Goal: Transaction & Acquisition: Download file/media

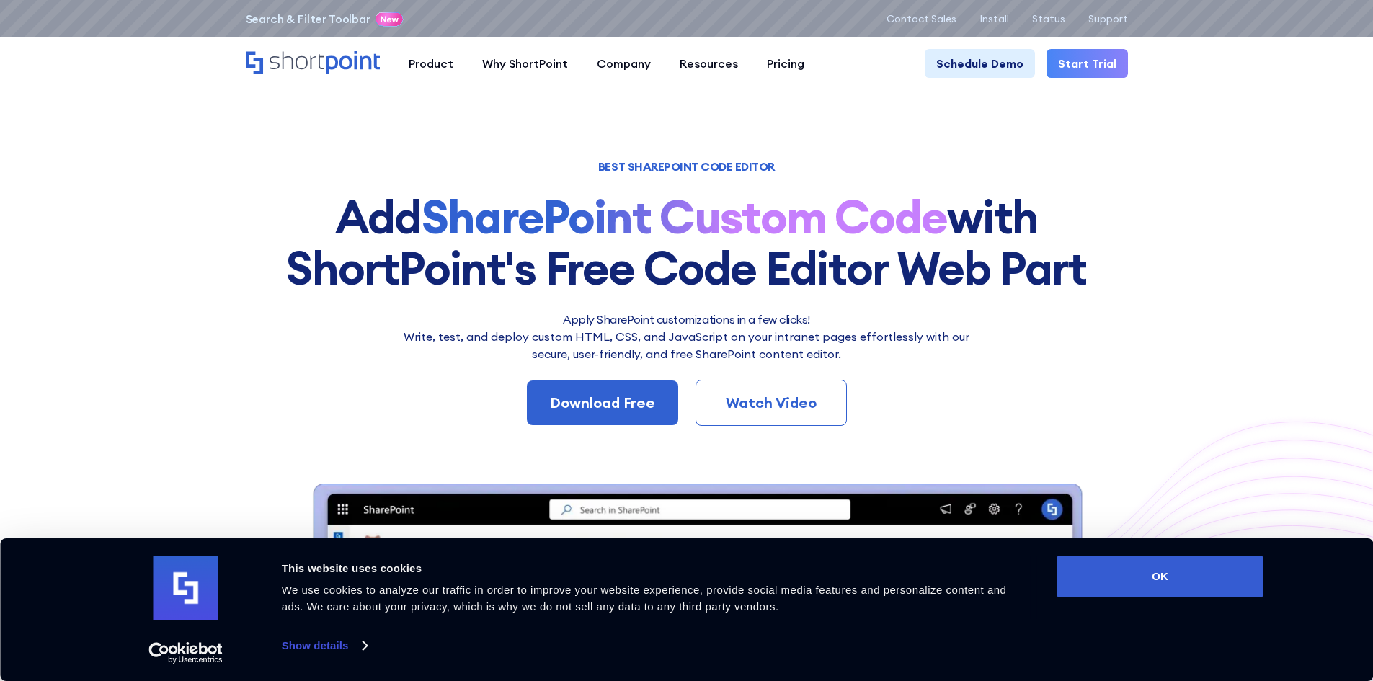
click at [1095, 40] on div "Product works with SharePoint Microsoft Teams SAP Explore Templates Elements In…" at bounding box center [686, 63] width 1373 height 52
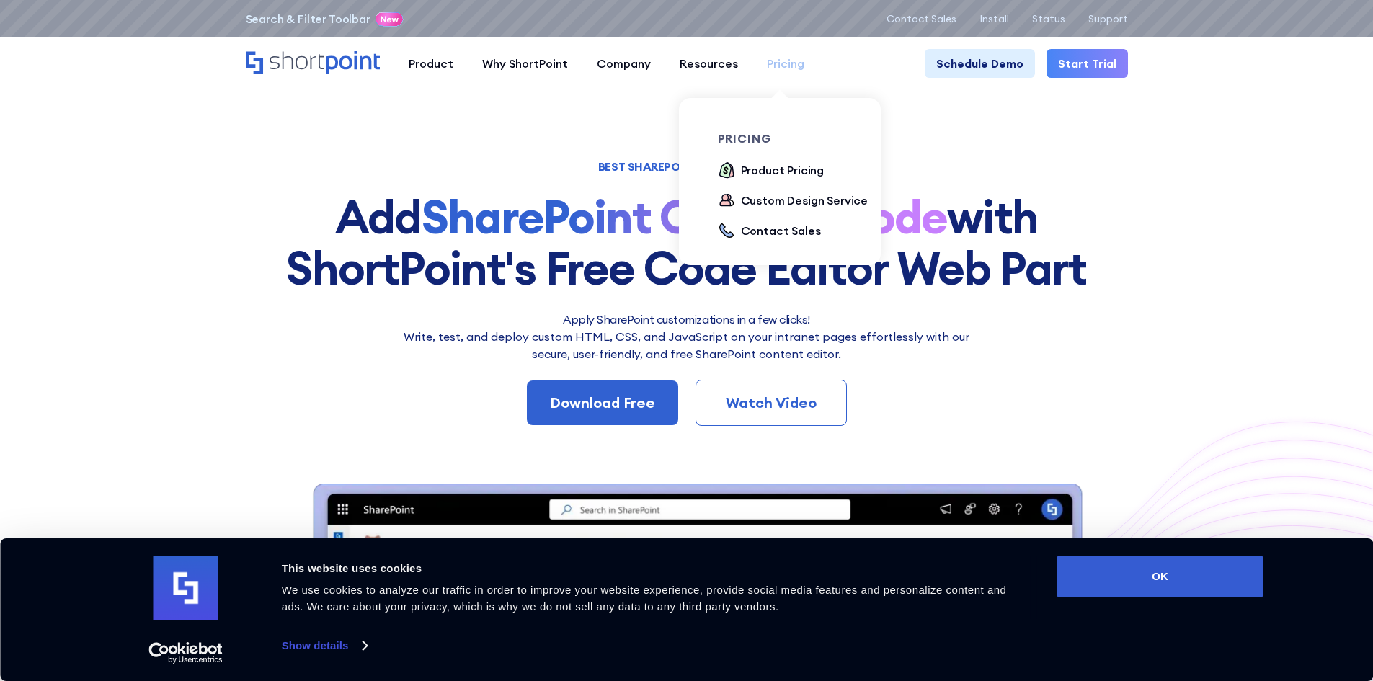
click at [767, 56] on div "Pricing" at bounding box center [785, 63] width 37 height 17
click at [765, 164] on div "Product Pricing" at bounding box center [783, 169] width 84 height 17
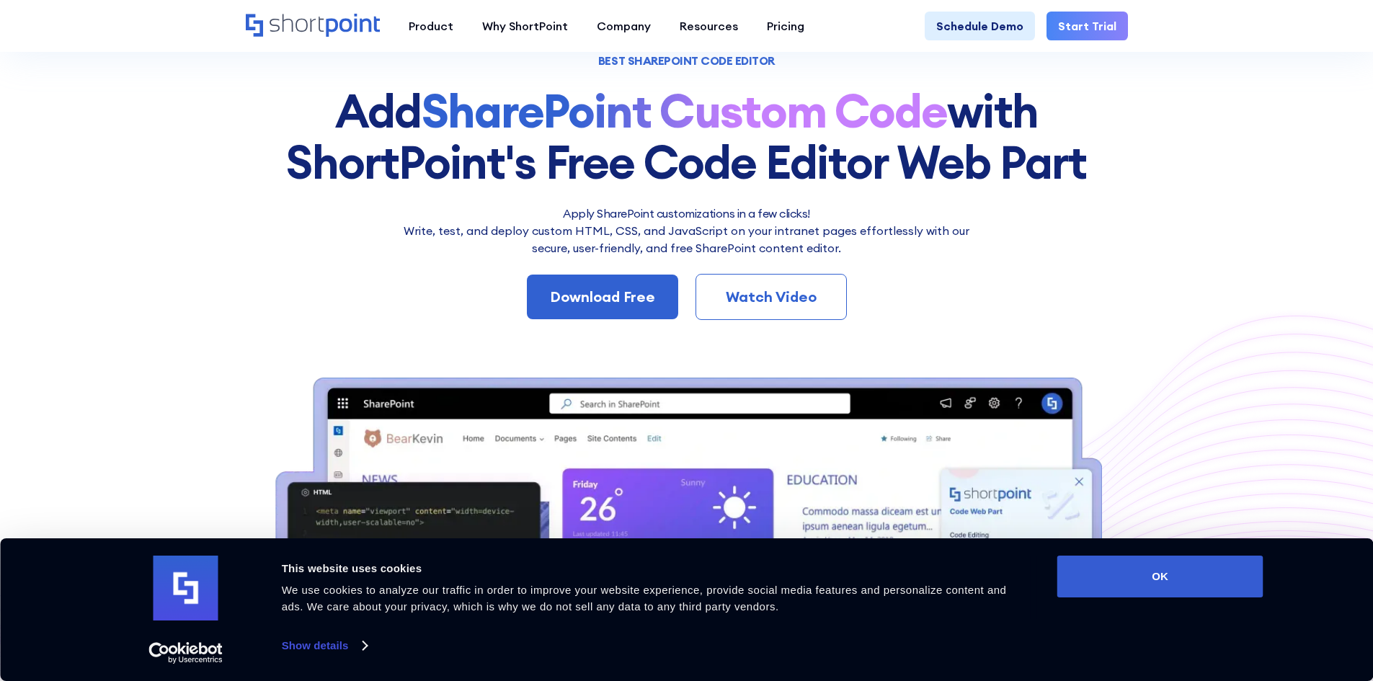
scroll to position [288, 0]
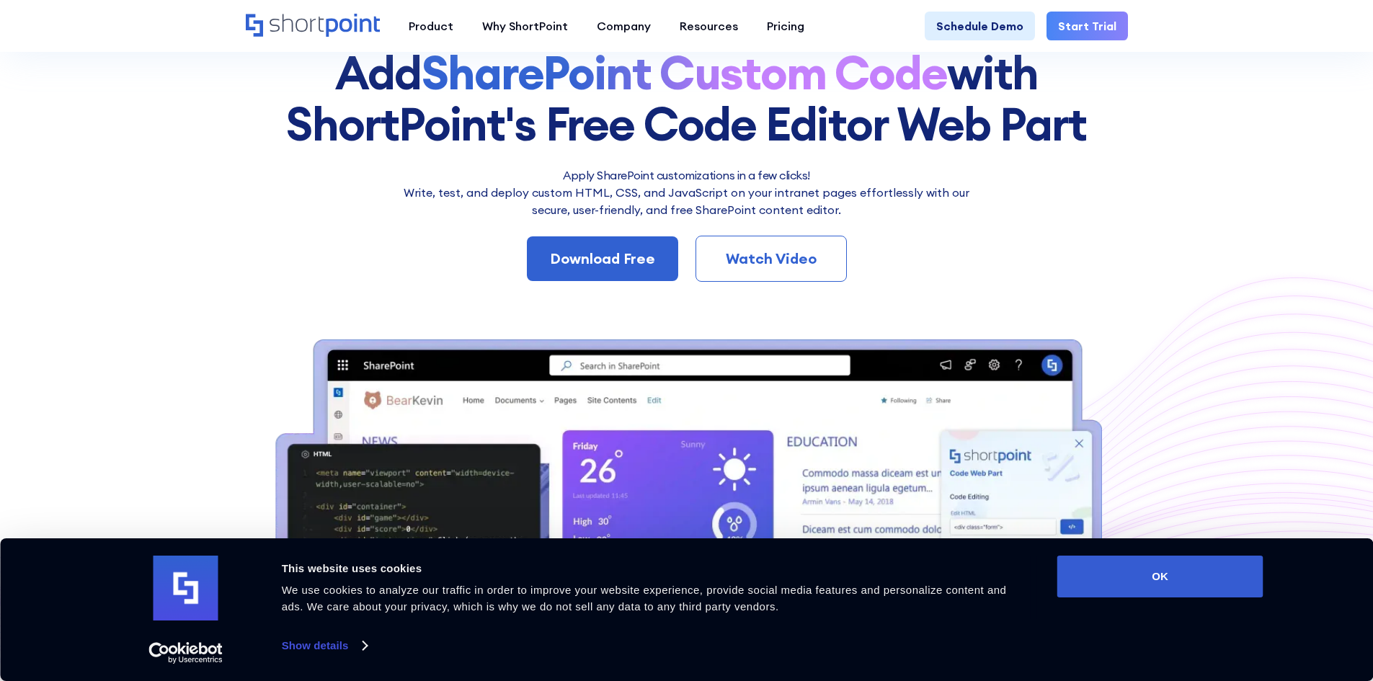
drag, startPoint x: 808, startPoint y: 239, endPoint x: 796, endPoint y: 246, distance: 14.6
click at [807, 239] on link "Watch Video" at bounding box center [771, 259] width 151 height 46
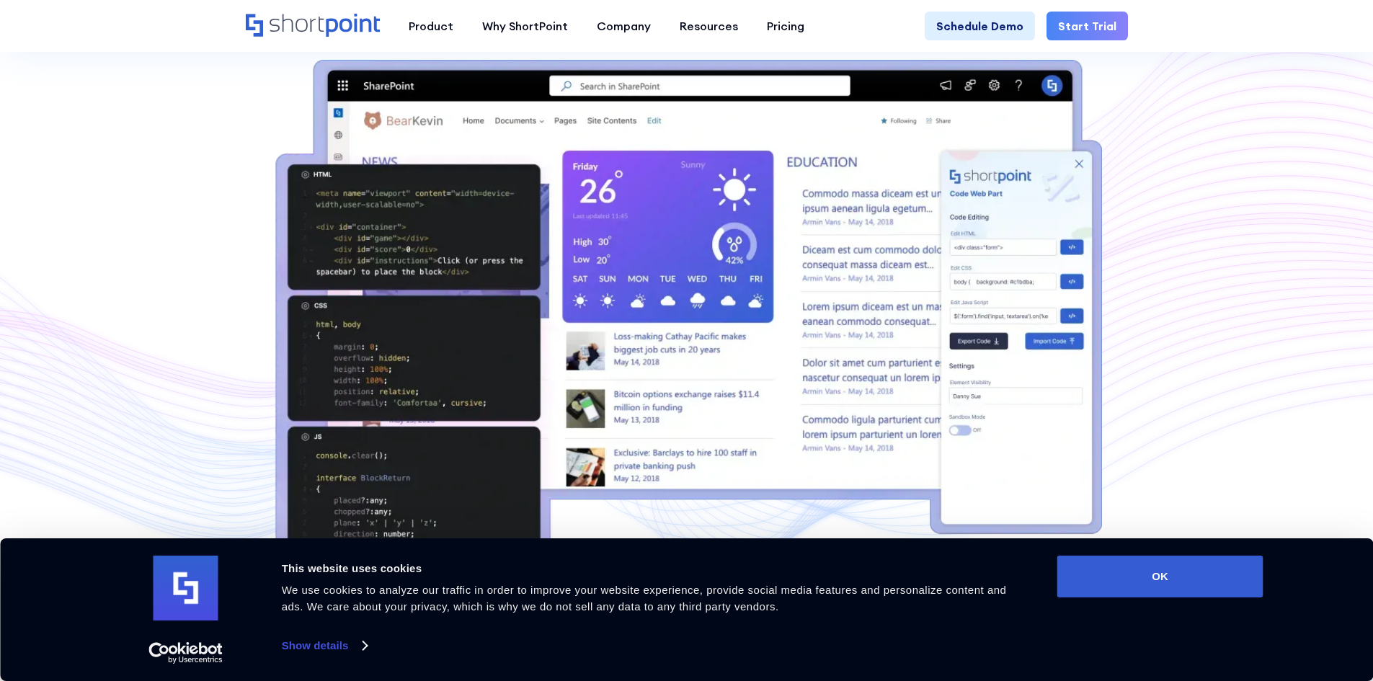
scroll to position [3852, 0]
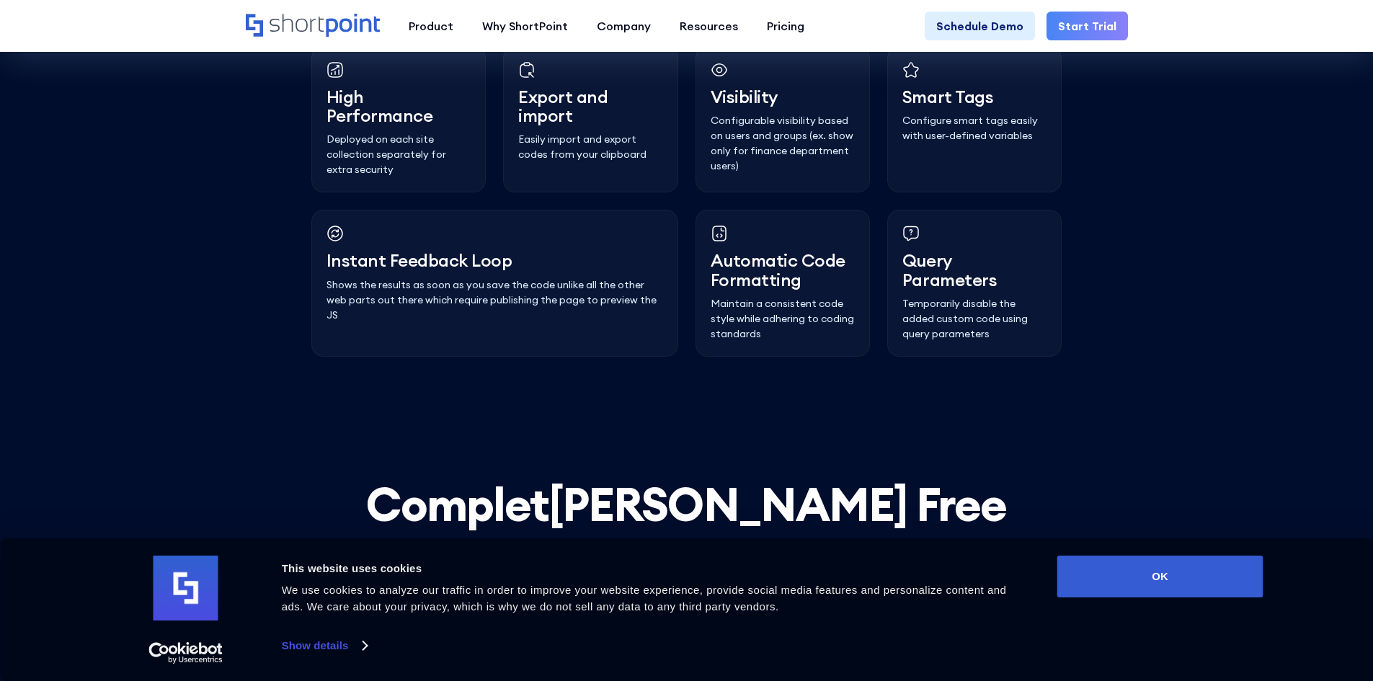
click at [702, 581] on link "Download Free" at bounding box center [686, 603] width 151 height 45
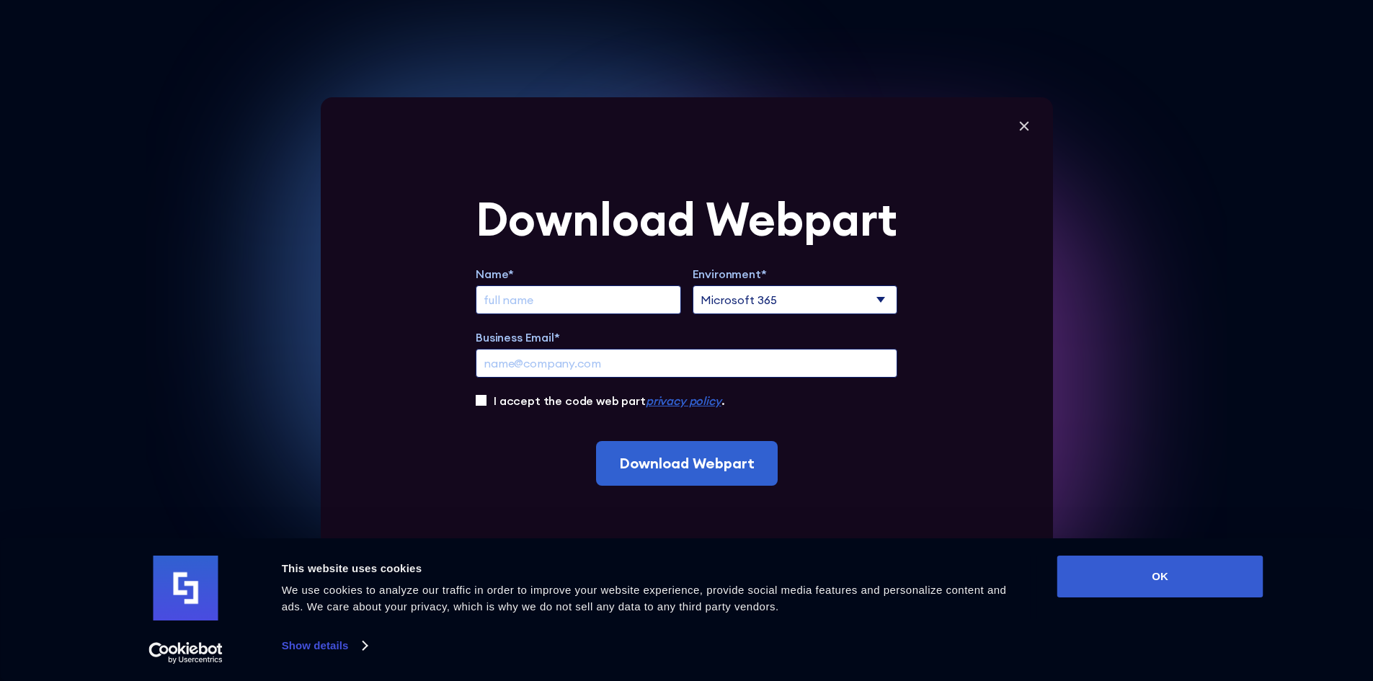
click at [742, 296] on select "Microsoft 365 SharePoint Online SharePoint 2019 (On-Premise)" at bounding box center [795, 299] width 205 height 29
click at [741, 297] on select "Microsoft 365 SharePoint Online SharePoint 2019 (On-Premise)" at bounding box center [795, 299] width 205 height 29
click at [742, 296] on select "Microsoft 365 SharePoint Online SharePoint 2019 (On-Premise)" at bounding box center [795, 299] width 205 height 29
click at [635, 309] on input "Extend Trial" at bounding box center [578, 299] width 205 height 29
type input "Abu Bakar Siddique Sajid"
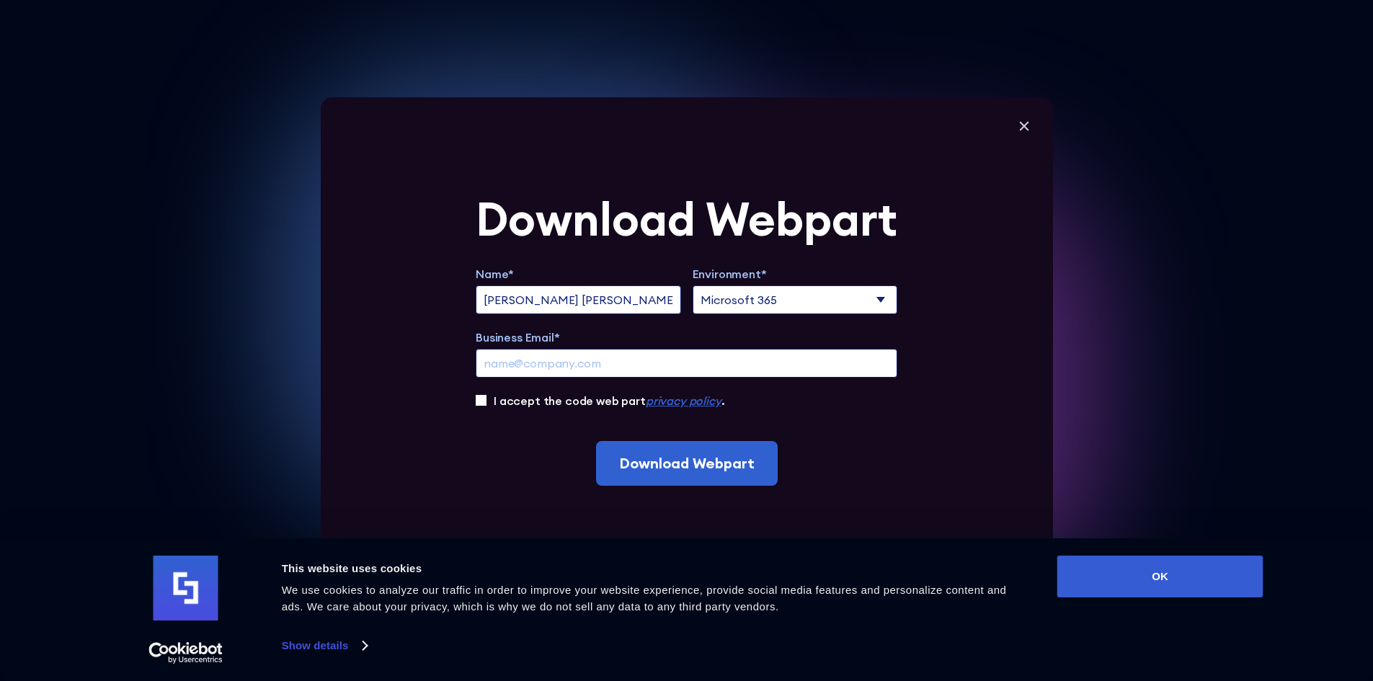
type input "bakar8289@gmail.com"
click at [590, 404] on label "I accept the code web part privacy policy ." at bounding box center [609, 400] width 231 height 17
click at [487, 404] on input "I accept the code web part privacy policy ." at bounding box center [481, 400] width 11 height 11
checkbox input "true"
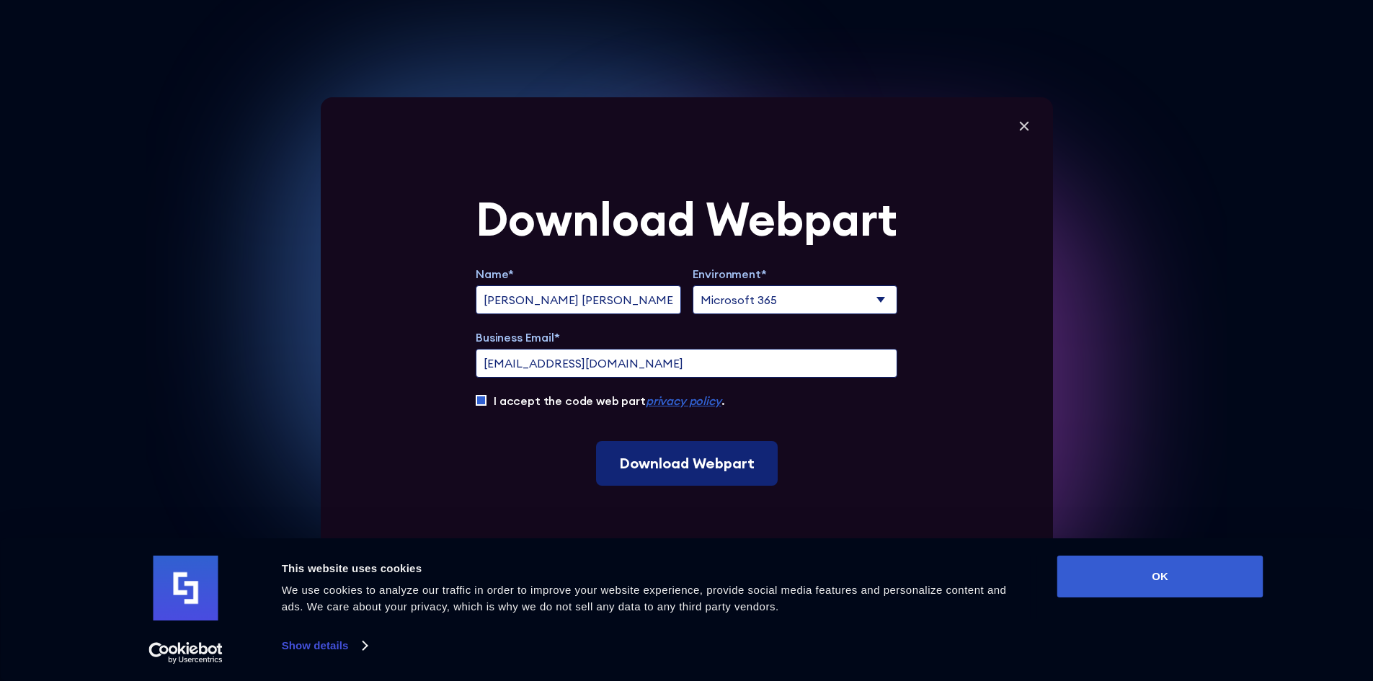
click at [649, 468] on input "Download Webpart" at bounding box center [687, 463] width 182 height 45
click at [590, 364] on input "bakar8289@gmail.com" at bounding box center [687, 363] width 422 height 29
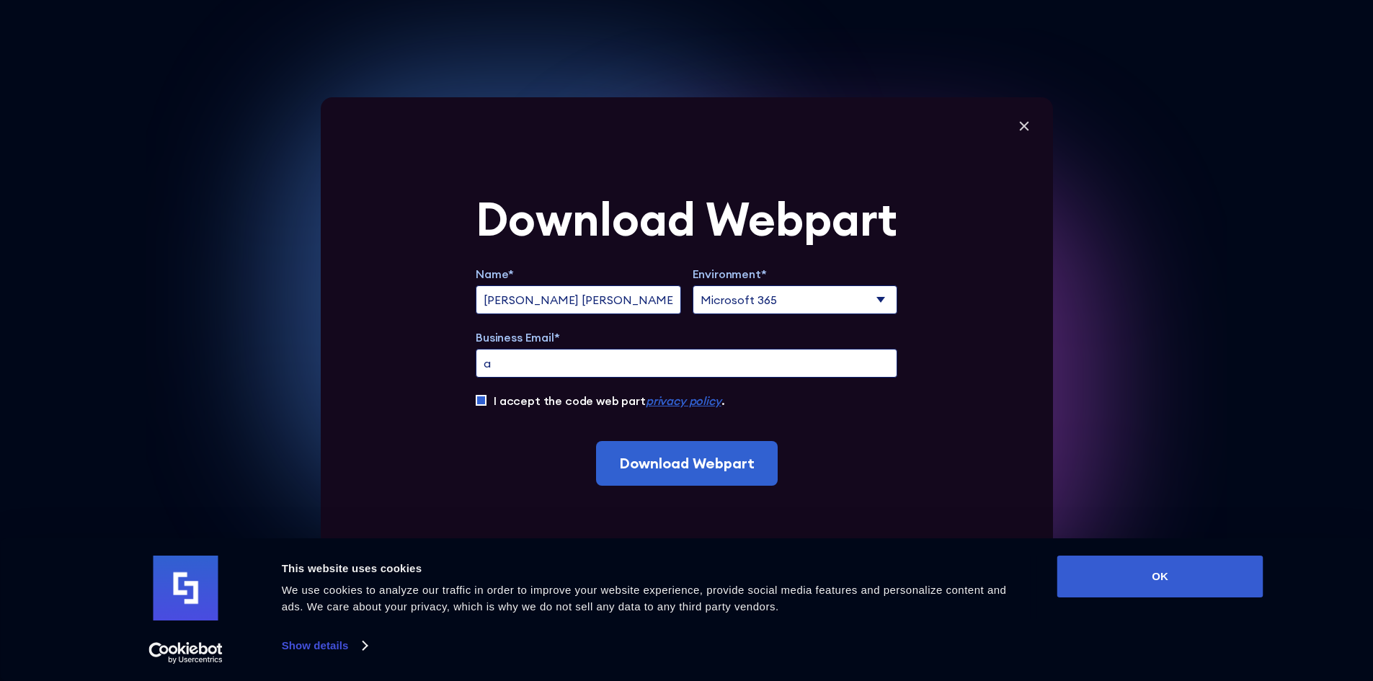
type input "abubakar.sajid@index.ae"
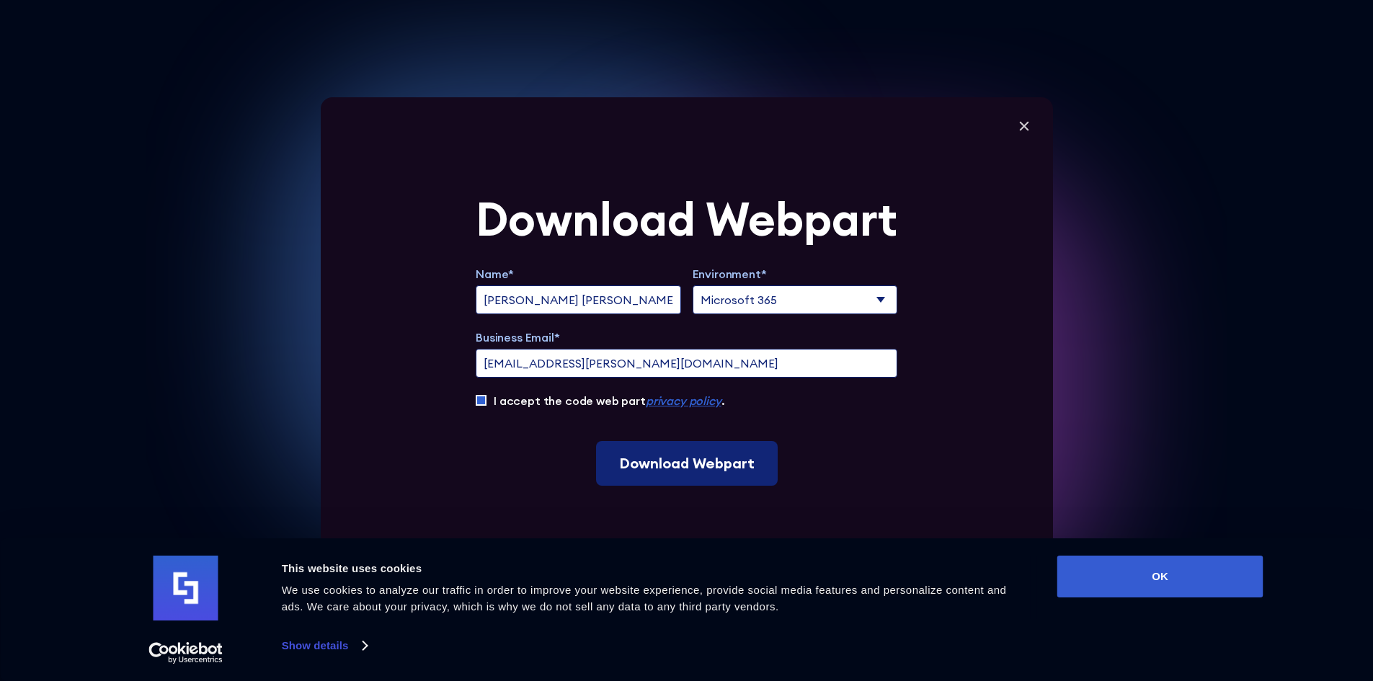
click at [711, 466] on input "Download Webpart" at bounding box center [687, 463] width 182 height 45
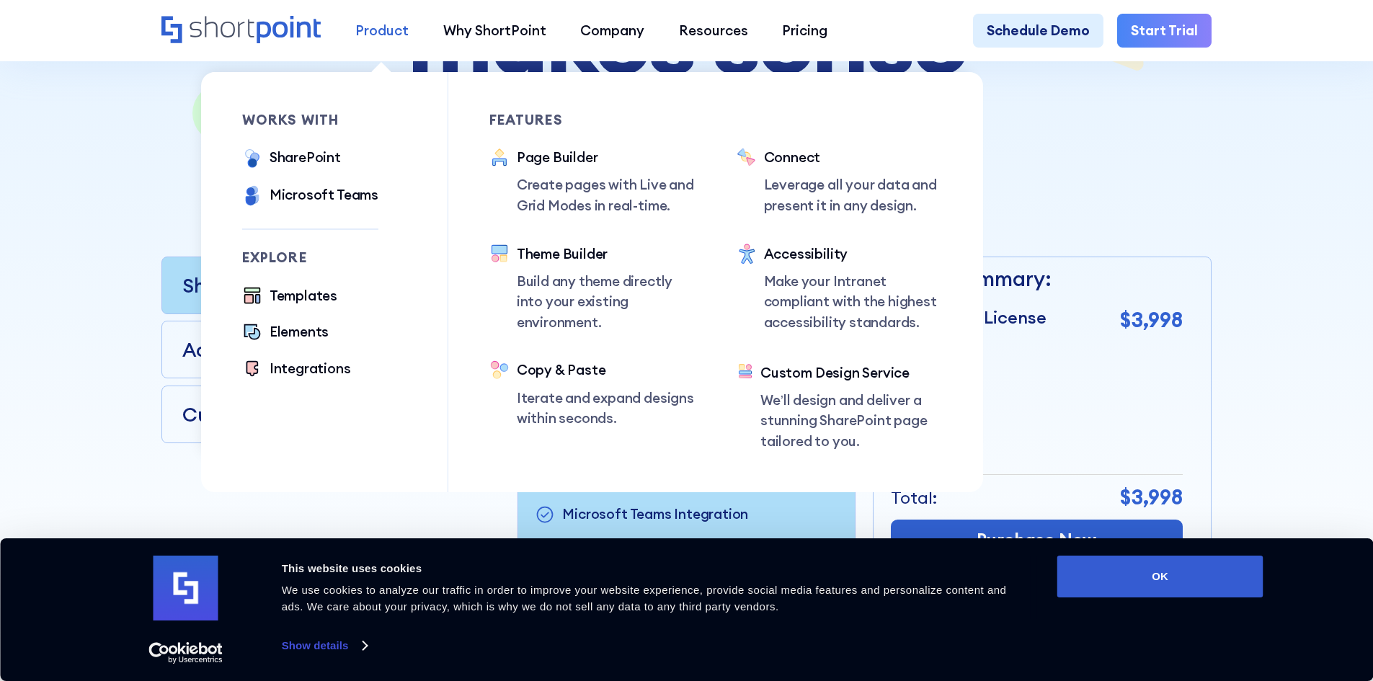
scroll to position [288, 0]
